Goal: Information Seeking & Learning: Get advice/opinions

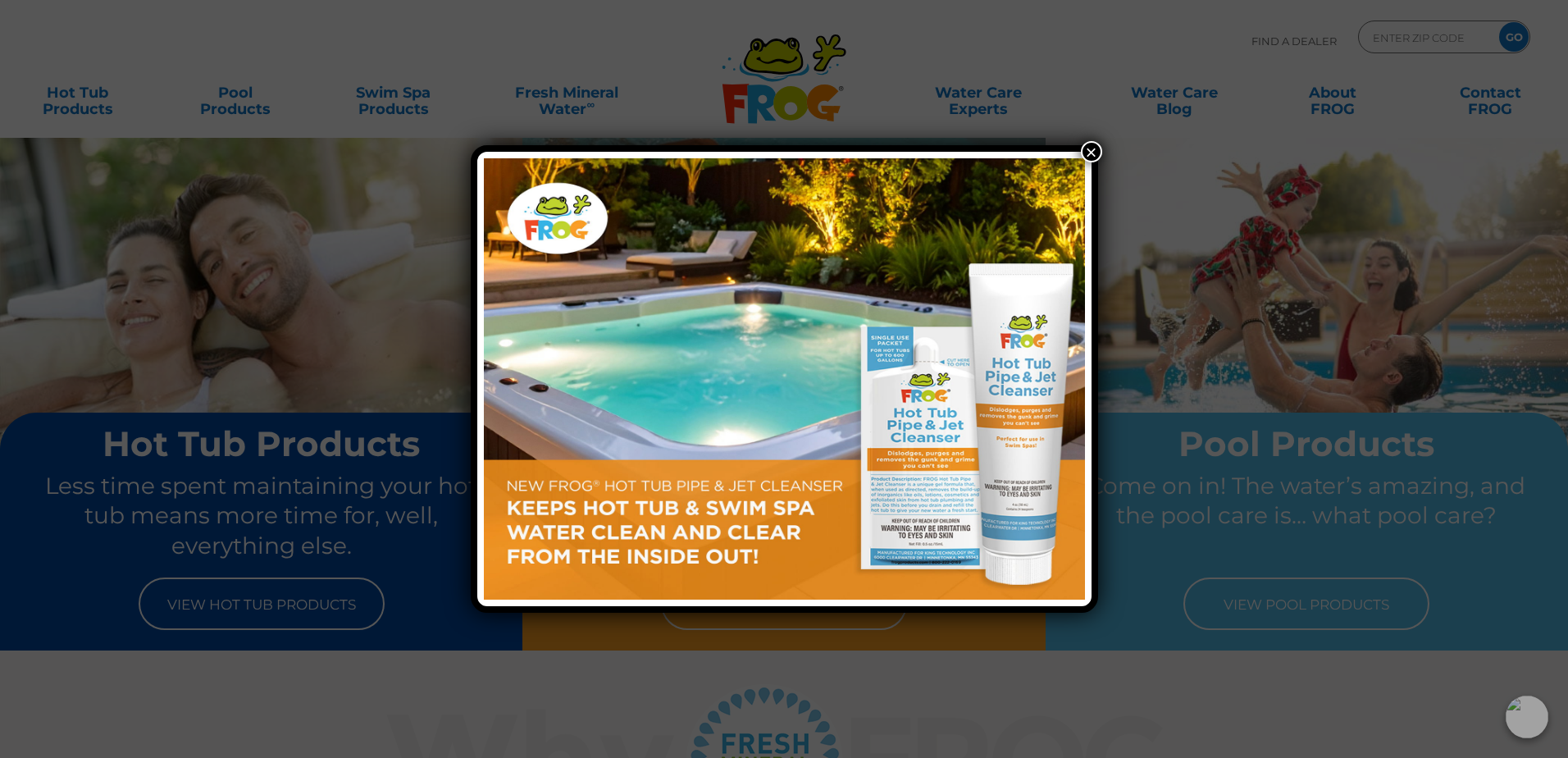
click at [1093, 154] on button "×" at bounding box center [1092, 152] width 22 height 22
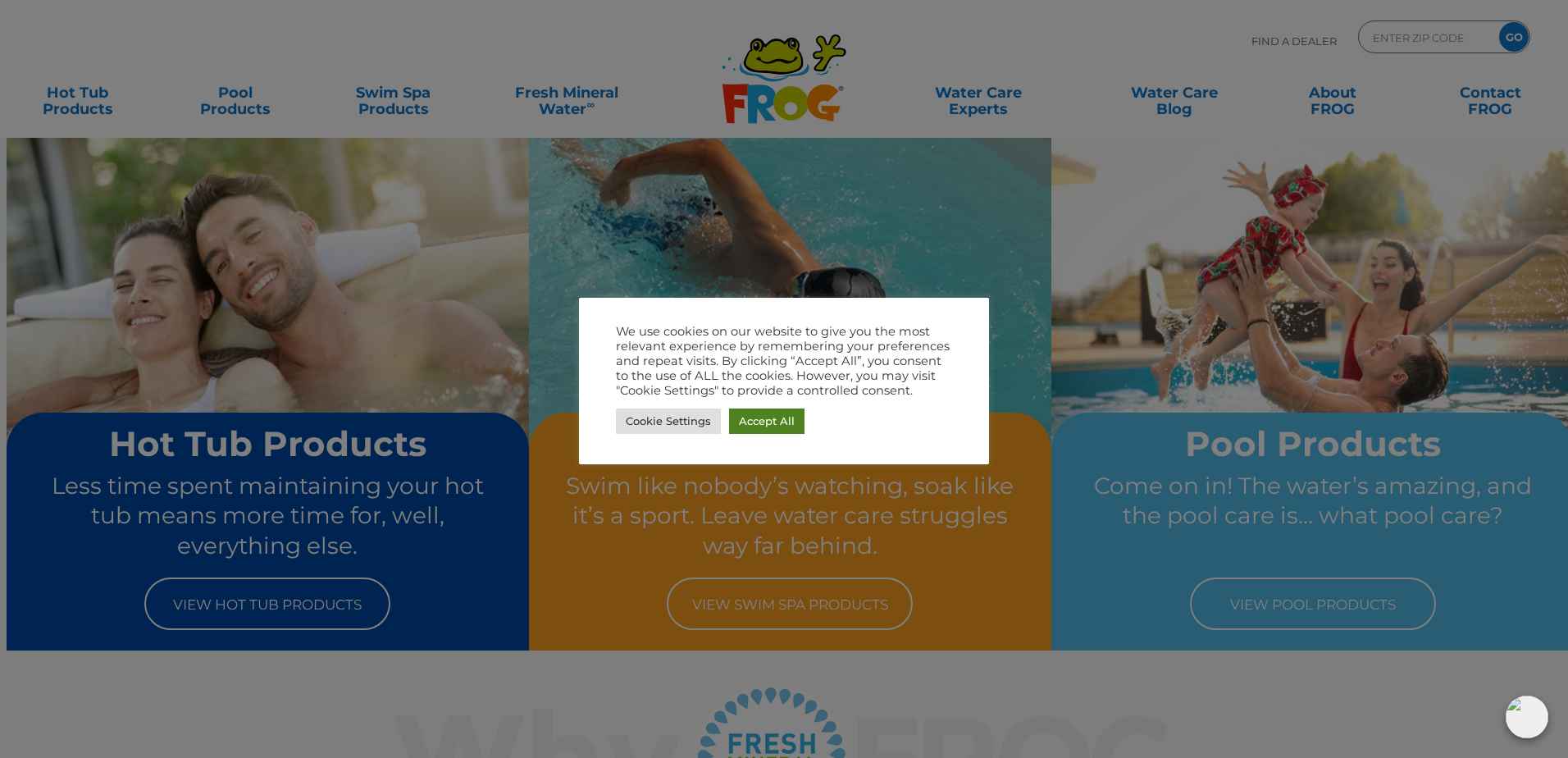
click at [759, 420] on link "Accept All" at bounding box center [767, 421] width 75 height 25
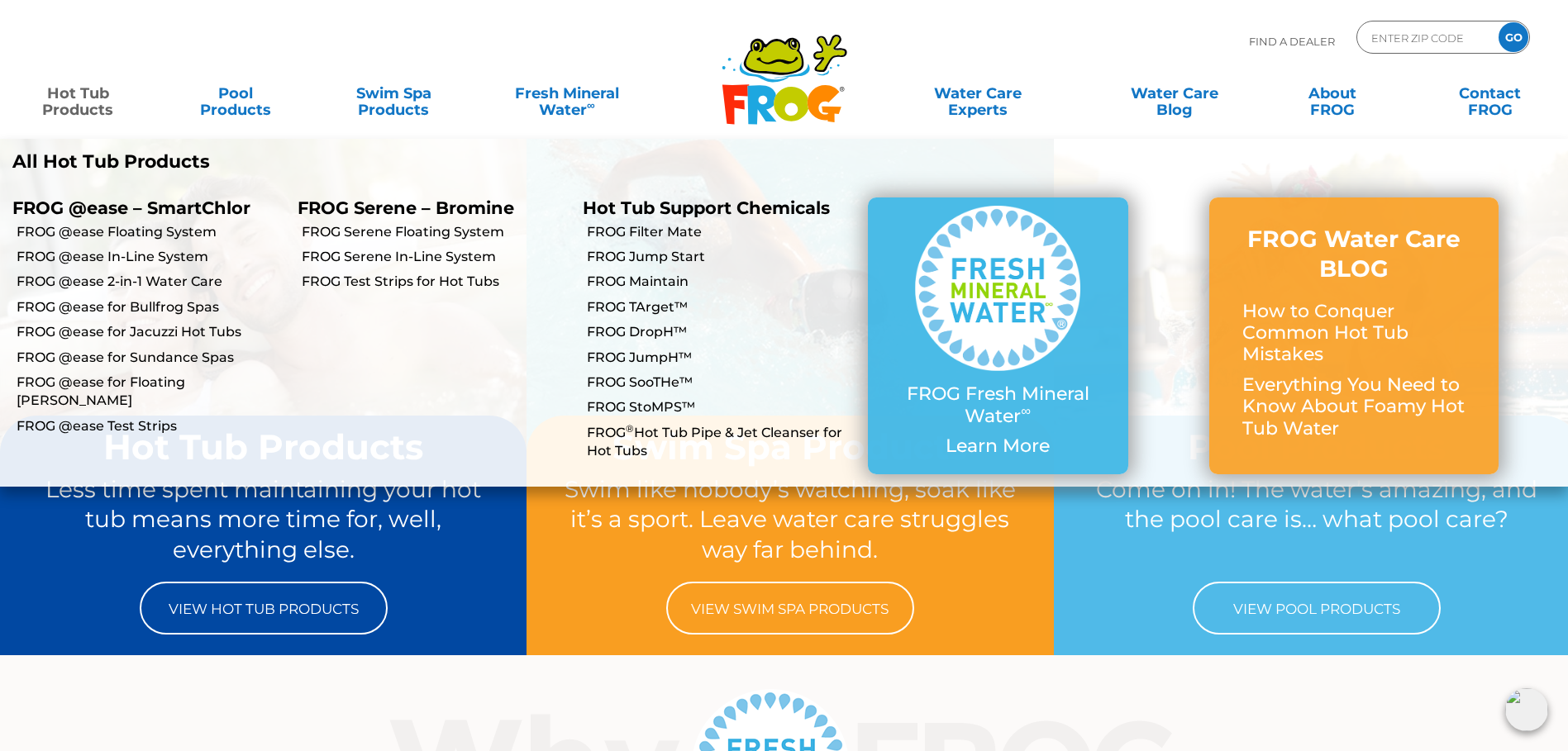
click at [67, 102] on link "Hot Tub Products" at bounding box center [78, 93] width 124 height 33
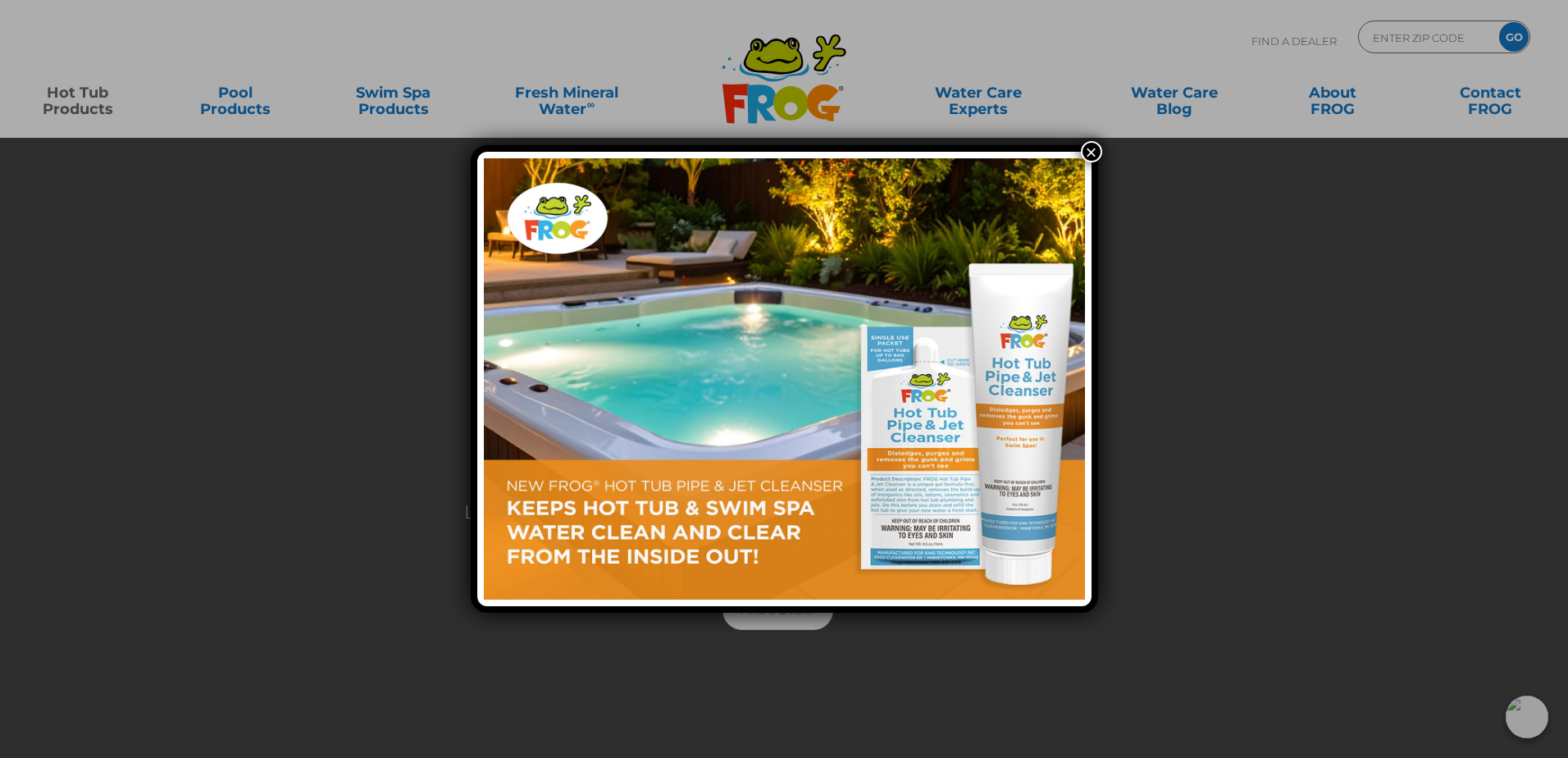
click at [1091, 154] on button "×" at bounding box center [1092, 152] width 22 height 22
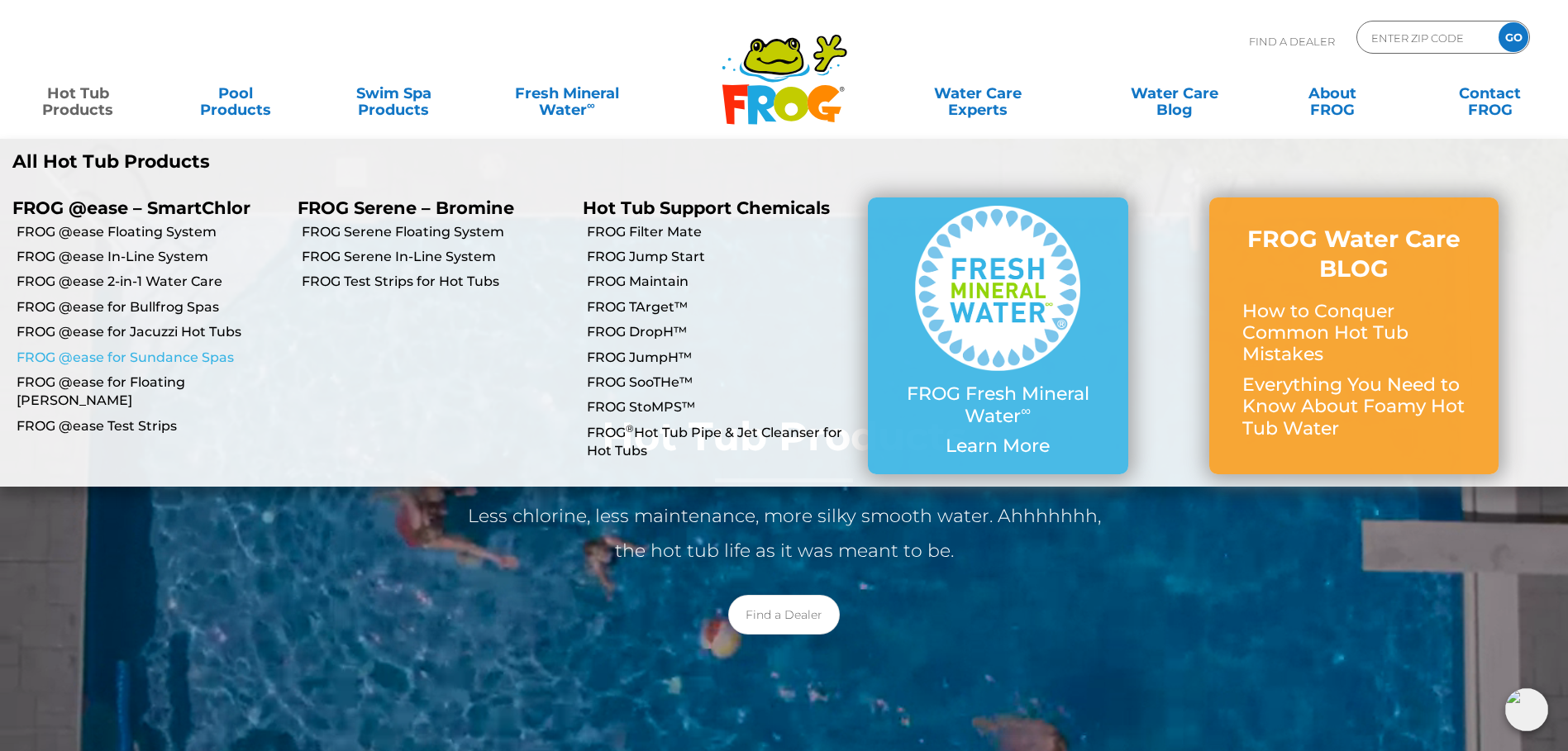
click at [106, 356] on link "FROG @ease for Sundance Spas" at bounding box center [150, 357] width 269 height 18
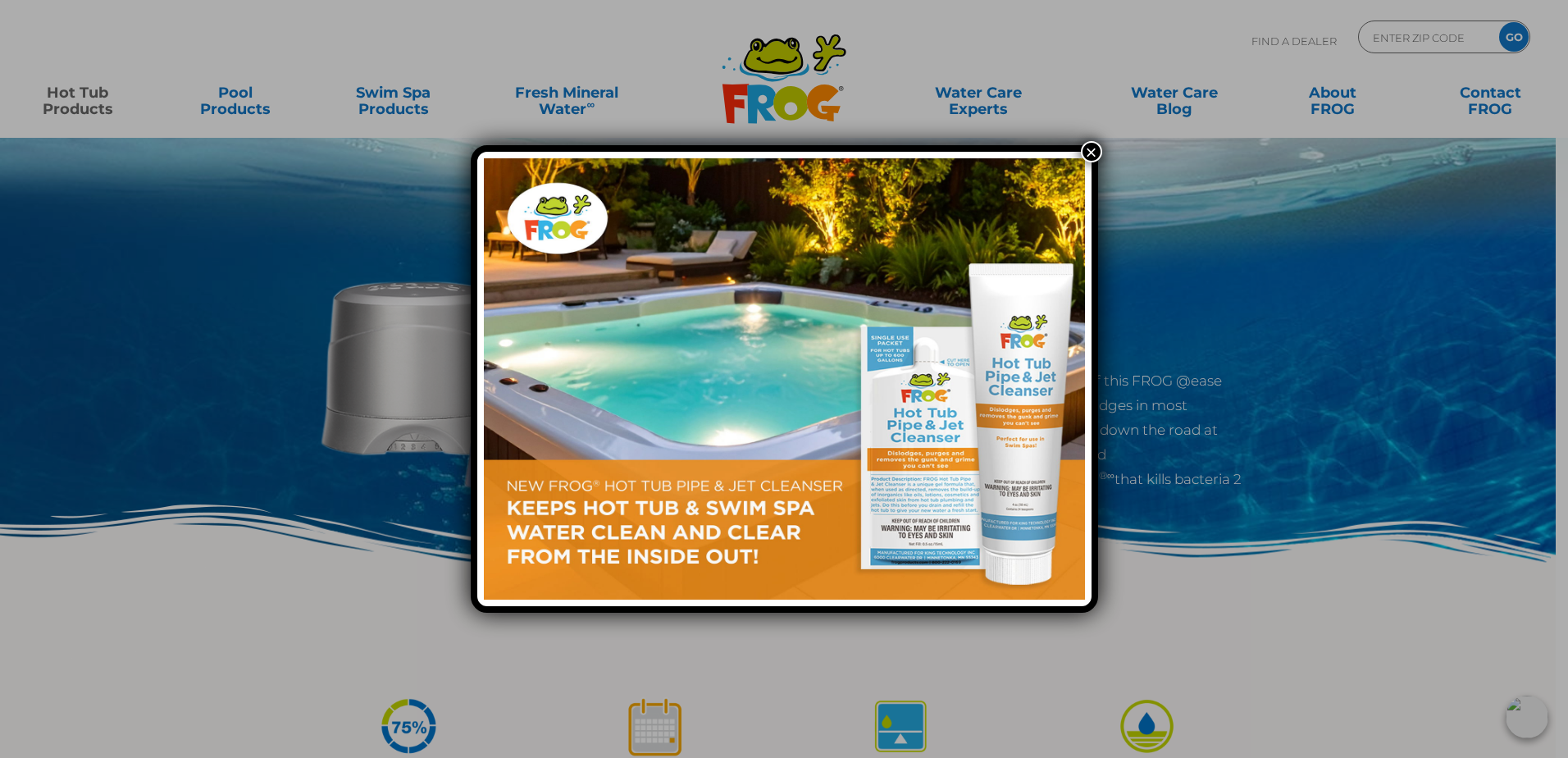
click at [1092, 156] on button "×" at bounding box center [1092, 152] width 22 height 22
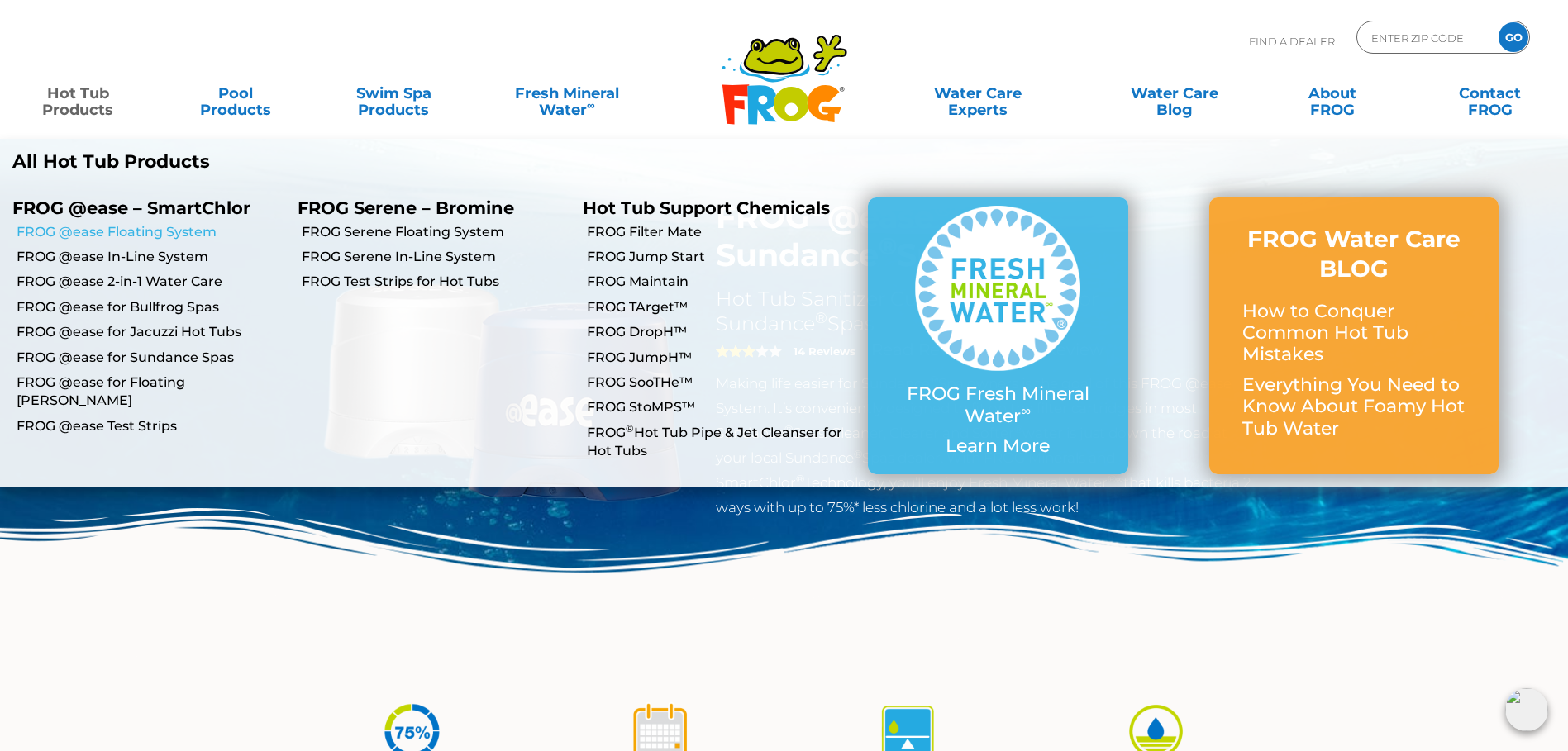
click at [105, 228] on link "FROG @ease Floating System" at bounding box center [150, 232] width 269 height 18
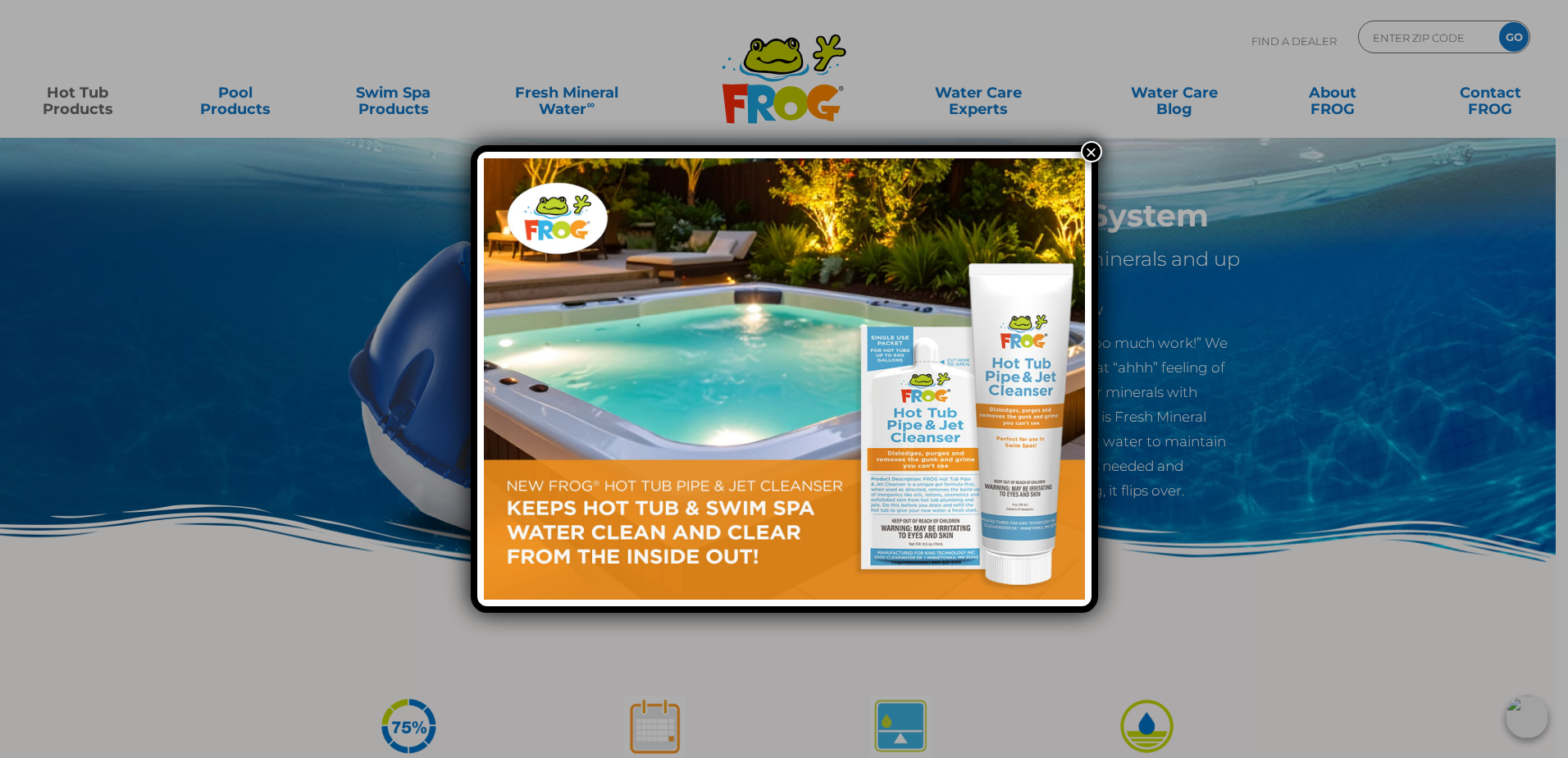
drag, startPoint x: 1089, startPoint y: 152, endPoint x: 1387, endPoint y: 268, distance: 319.8
click at [1091, 152] on button "×" at bounding box center [1092, 152] width 22 height 22
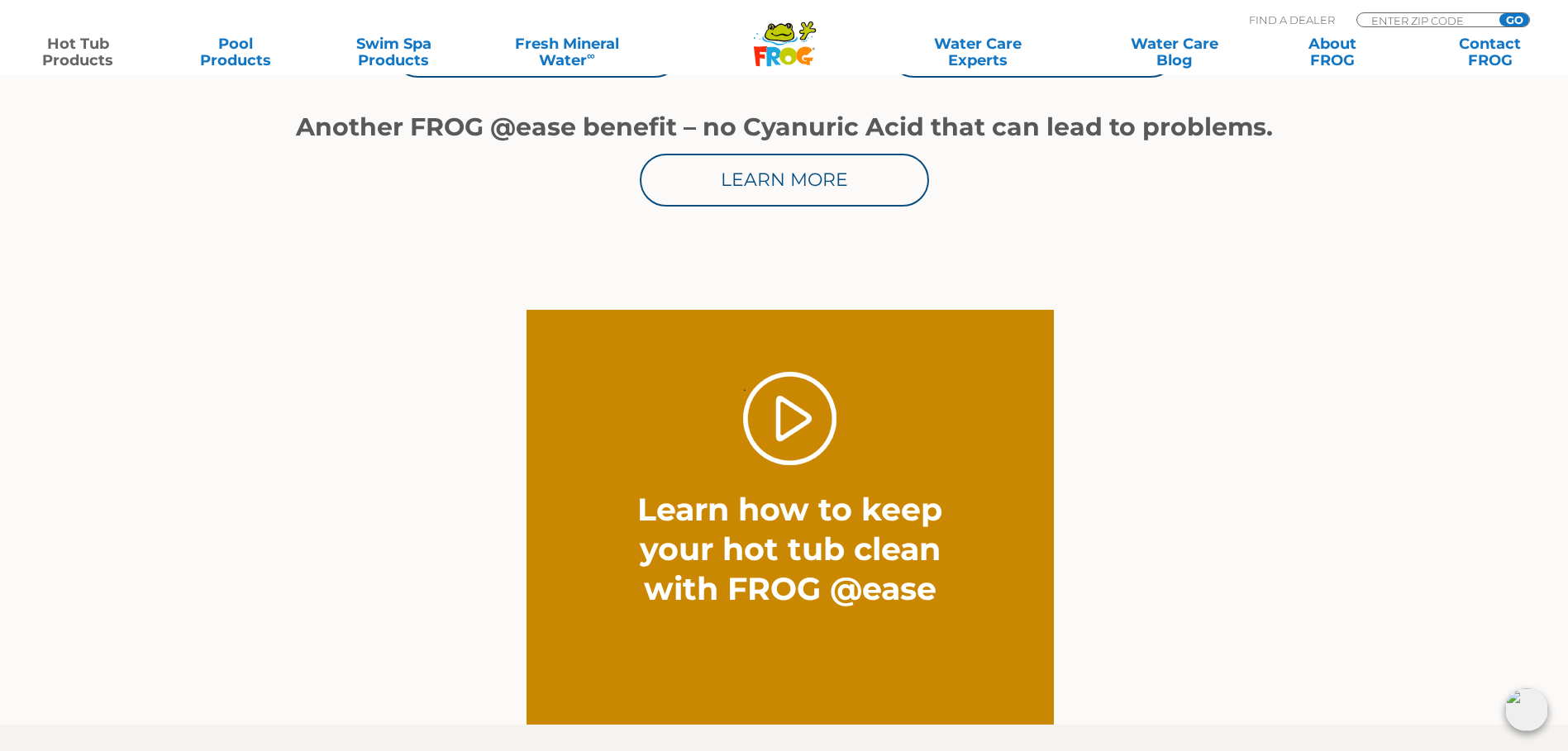
scroll to position [826, 0]
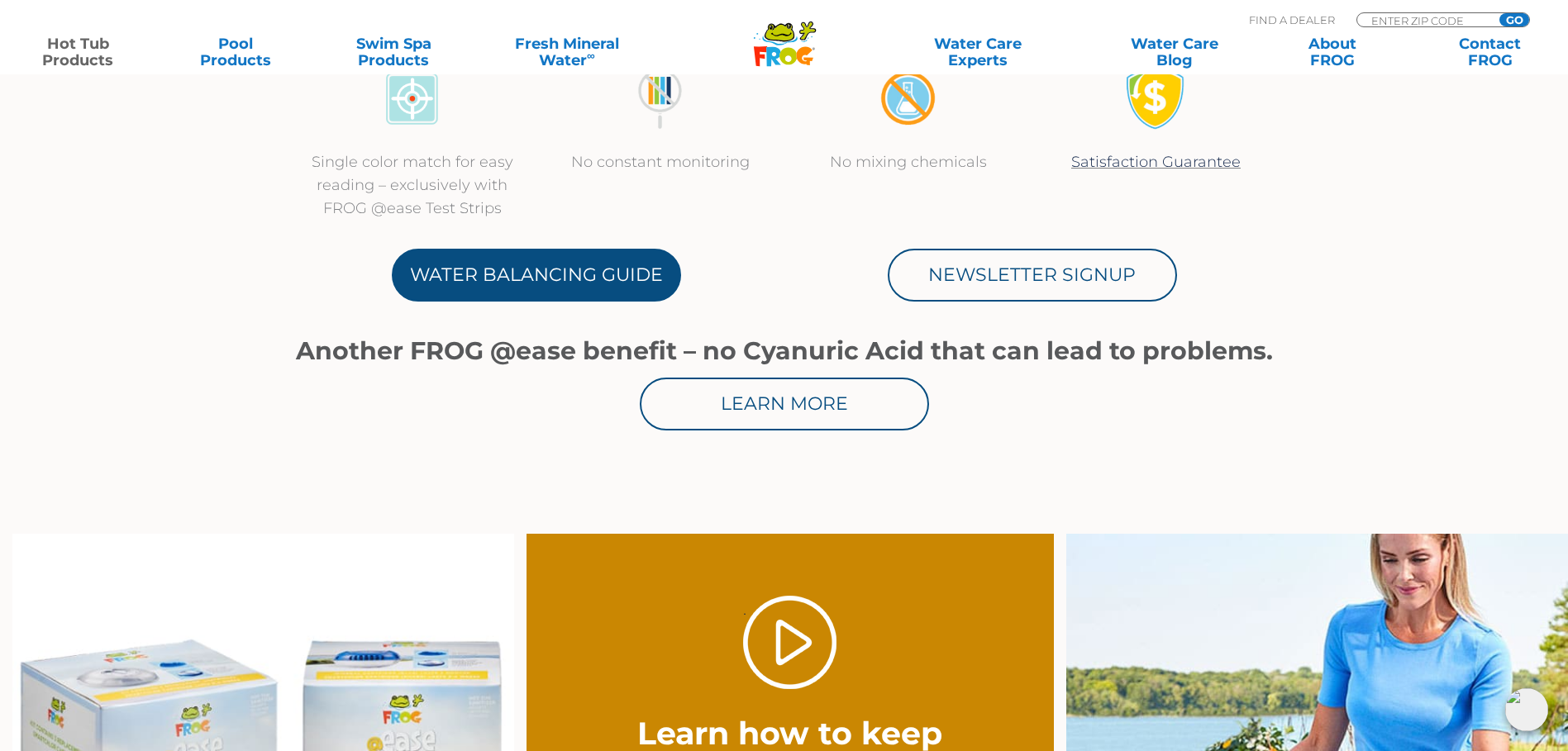
click at [578, 270] on link "Water Balancing Guide" at bounding box center [536, 276] width 289 height 53
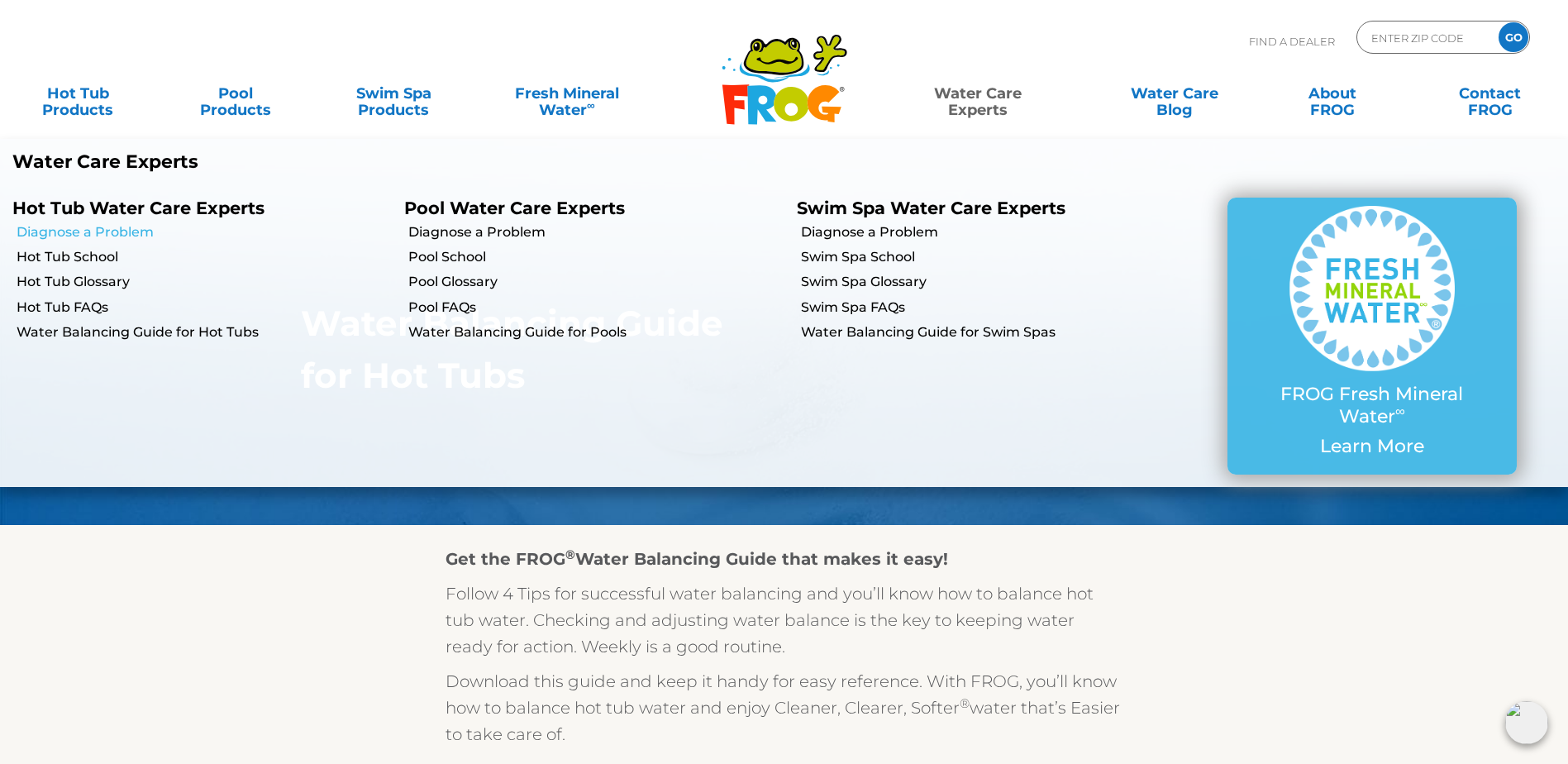
click at [101, 234] on link "Diagnose a Problem" at bounding box center [203, 232] width 376 height 18
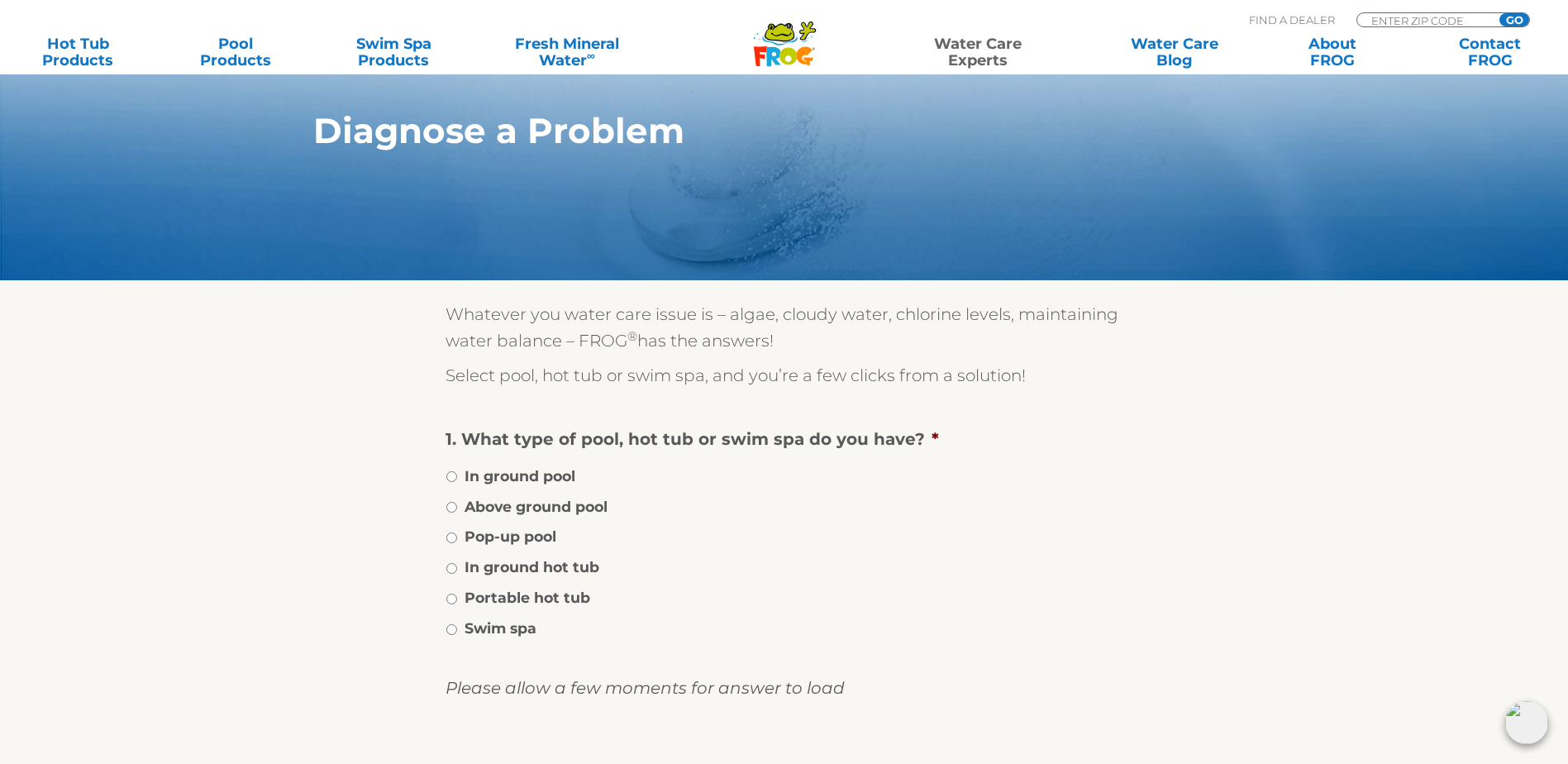
scroll to position [166, 0]
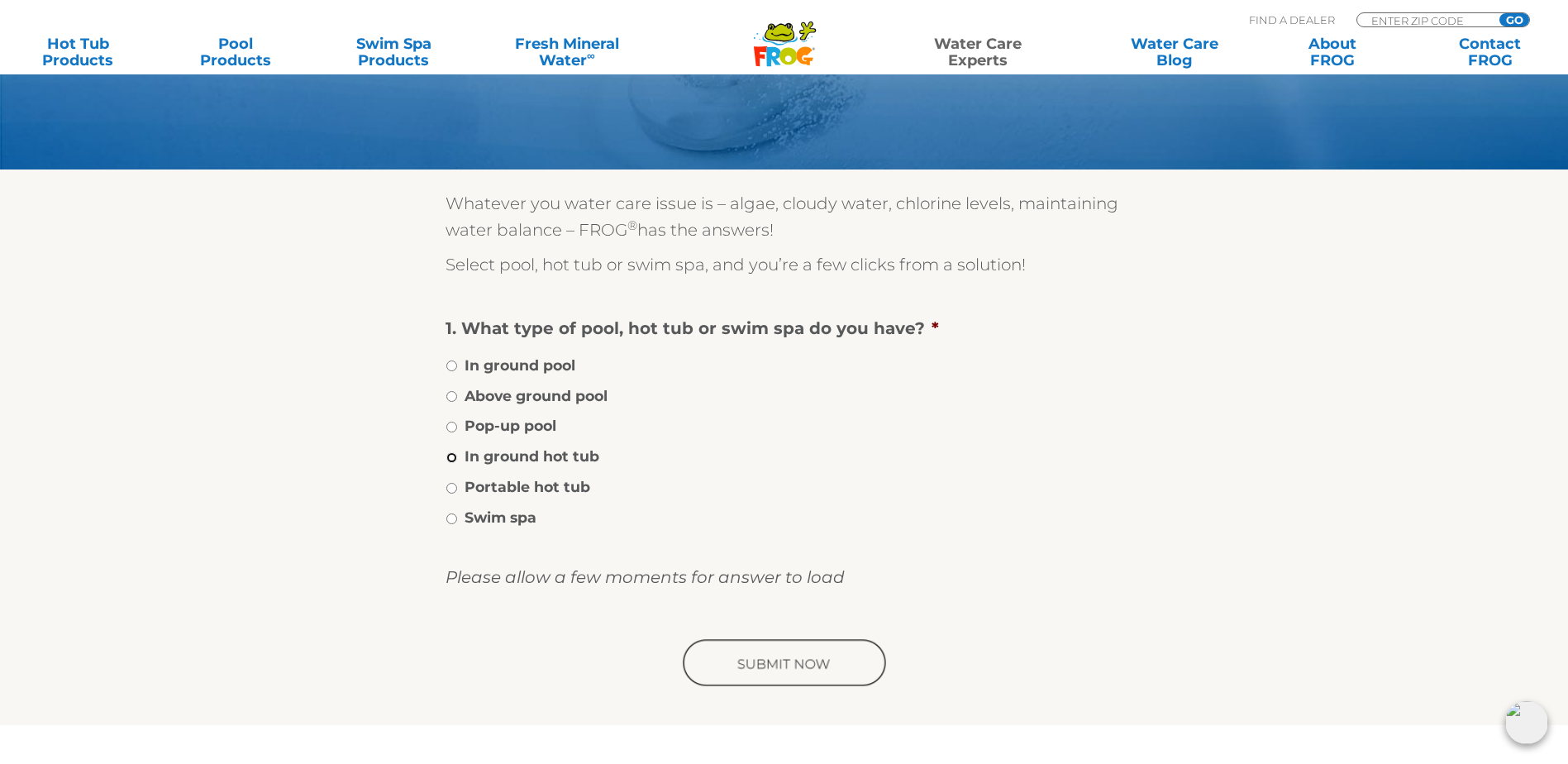
click at [453, 463] on input "In ground hot tub" at bounding box center [452, 458] width 10 height 10
radio input "true"
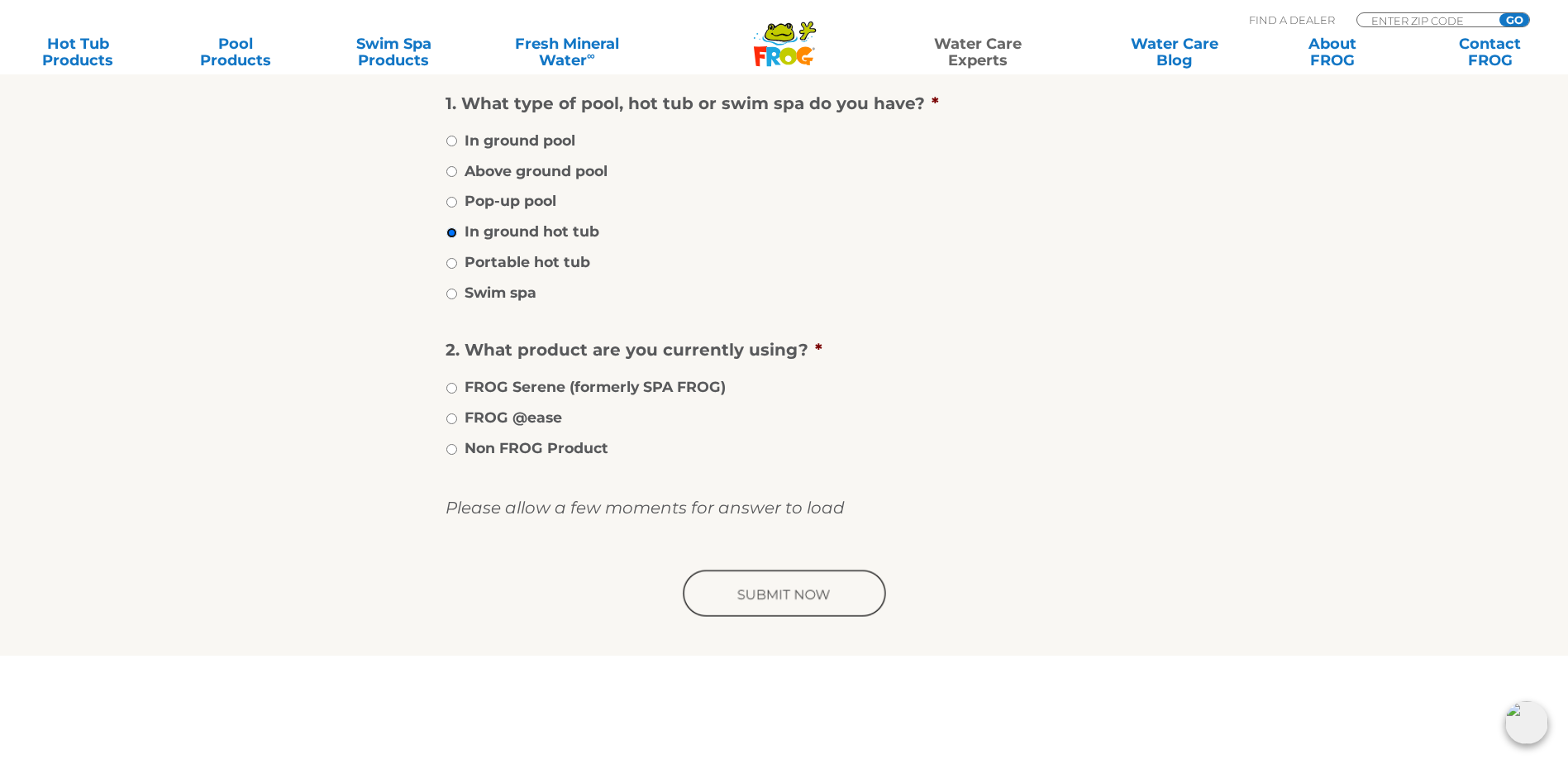
scroll to position [497, 0]
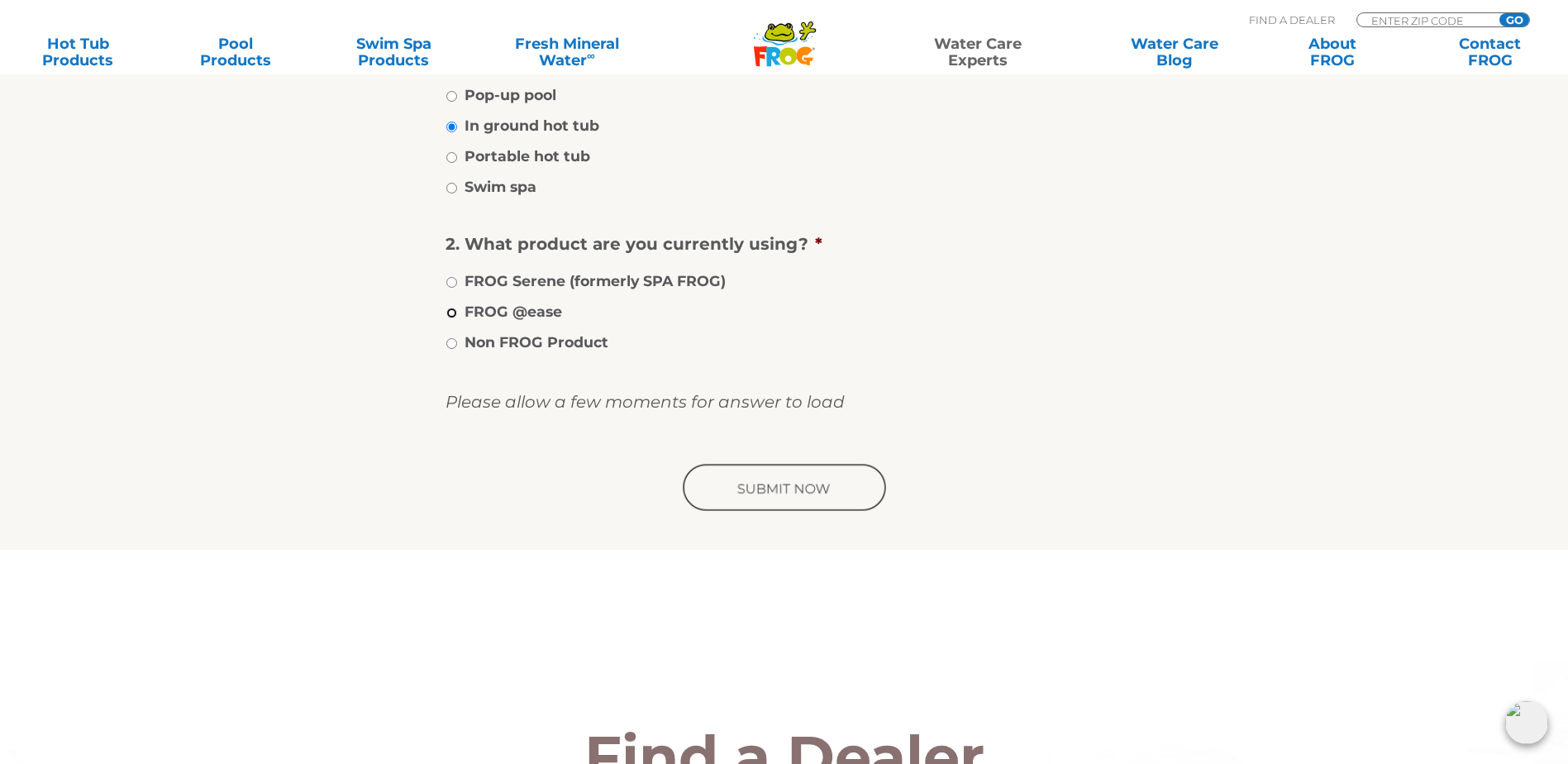
click at [453, 319] on input "FROG @ease" at bounding box center [452, 312] width 10 height 10
radio input "true"
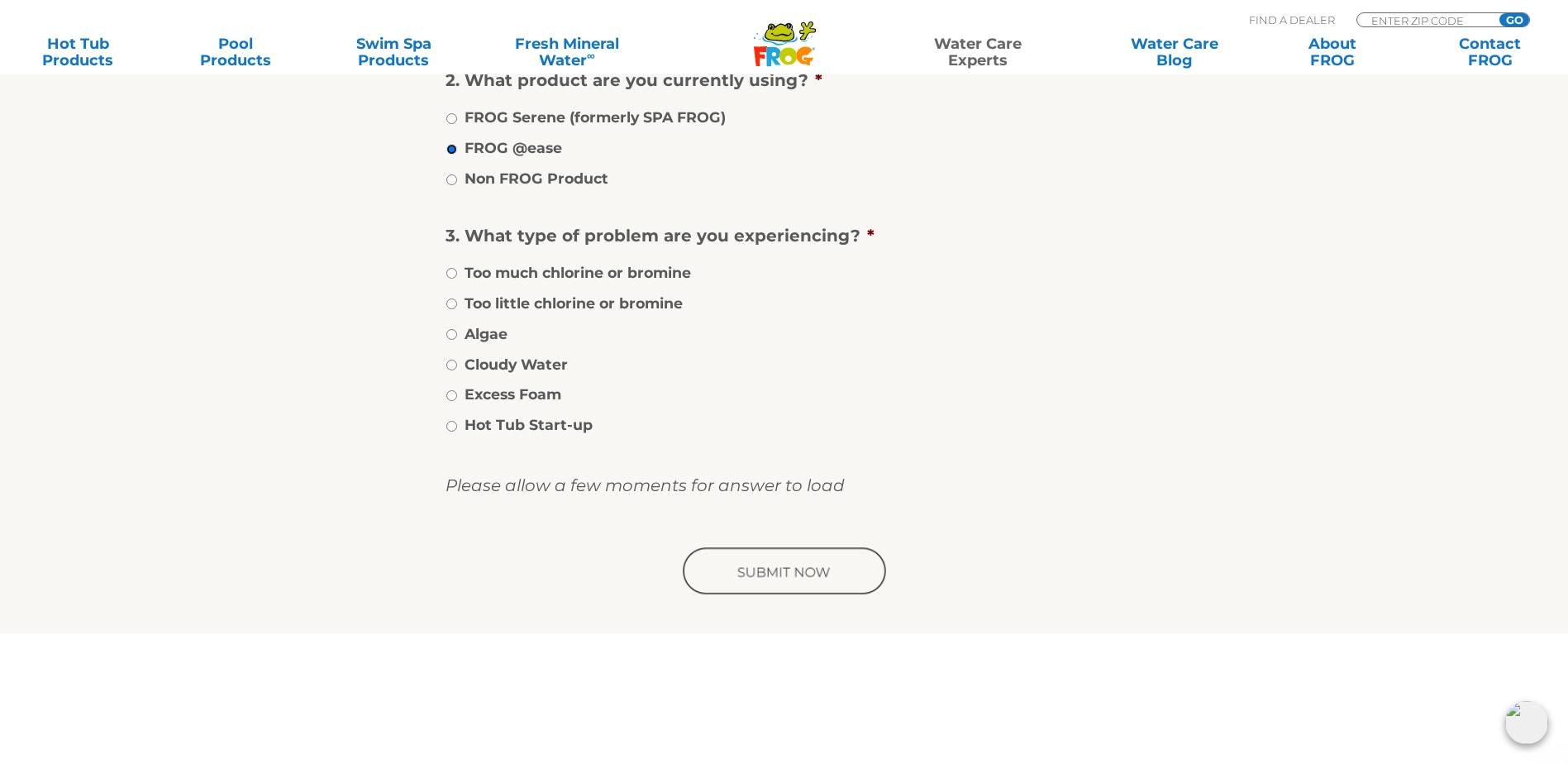
scroll to position [662, 0]
click at [453, 307] on input "Too little chlorine or bromine" at bounding box center [452, 302] width 10 height 10
radio input "true"
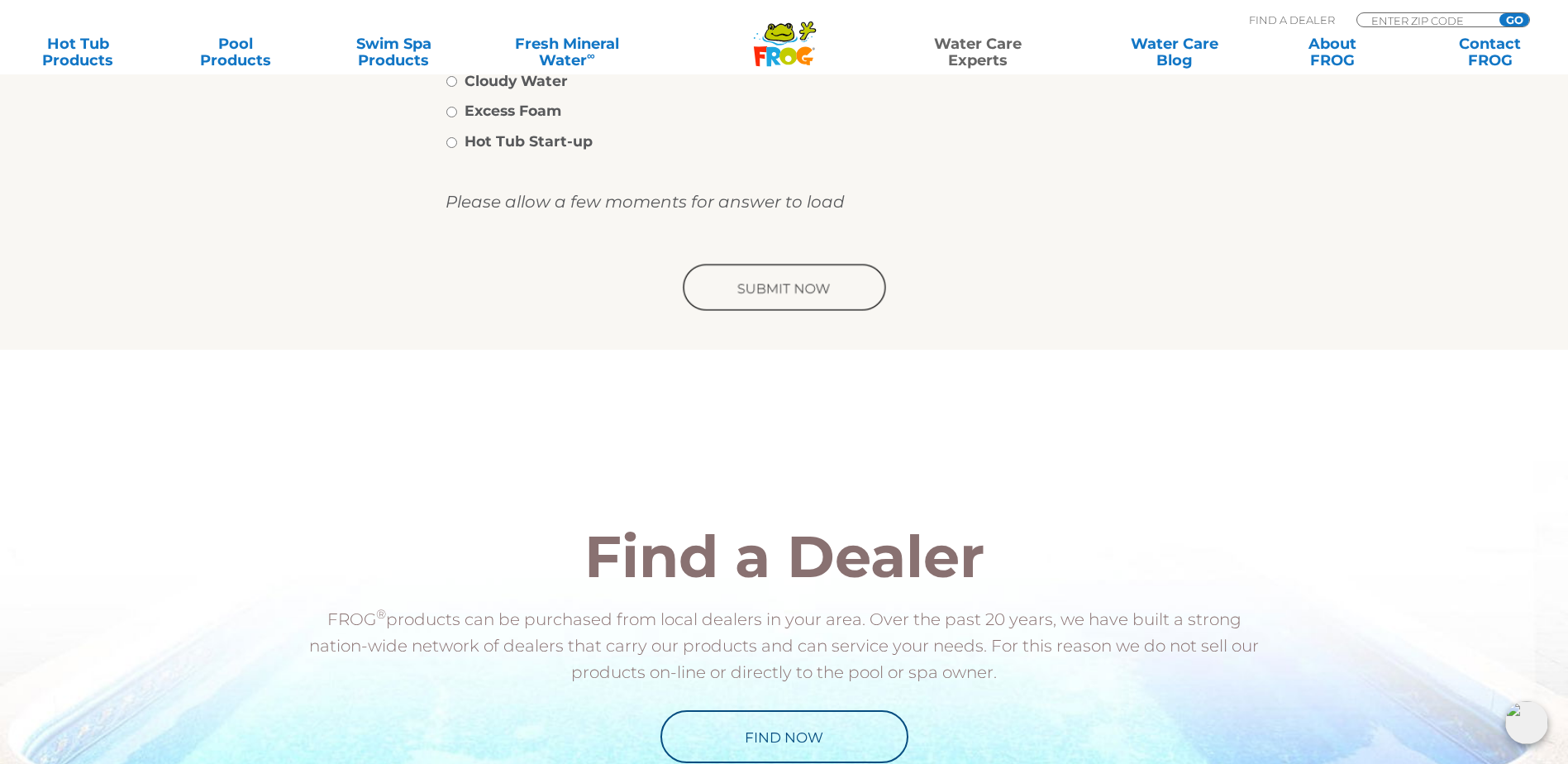
scroll to position [992, 0]
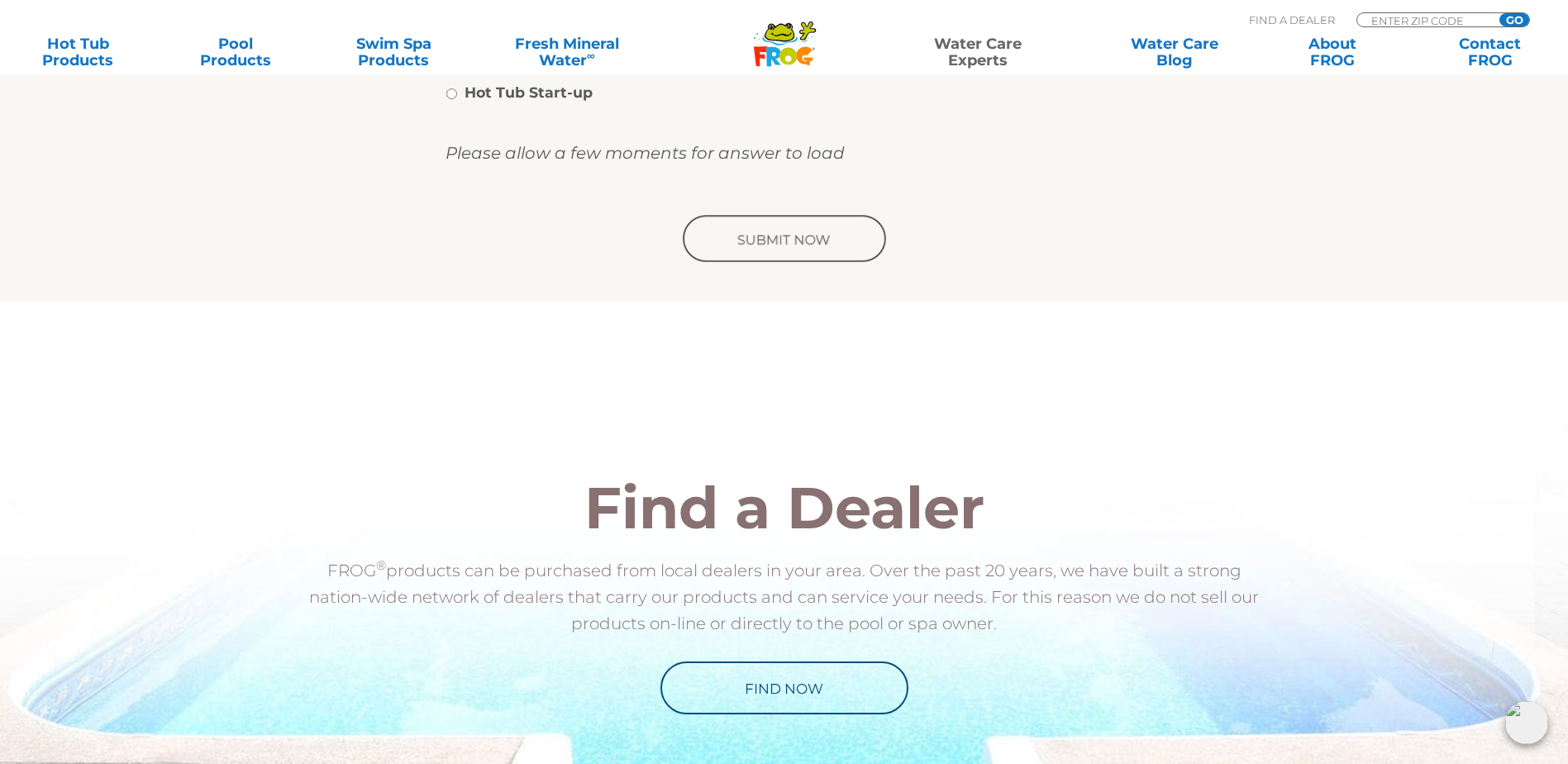
click at [760, 250] on input "image" at bounding box center [784, 240] width 210 height 53
